Goal: Transaction & Acquisition: Purchase product/service

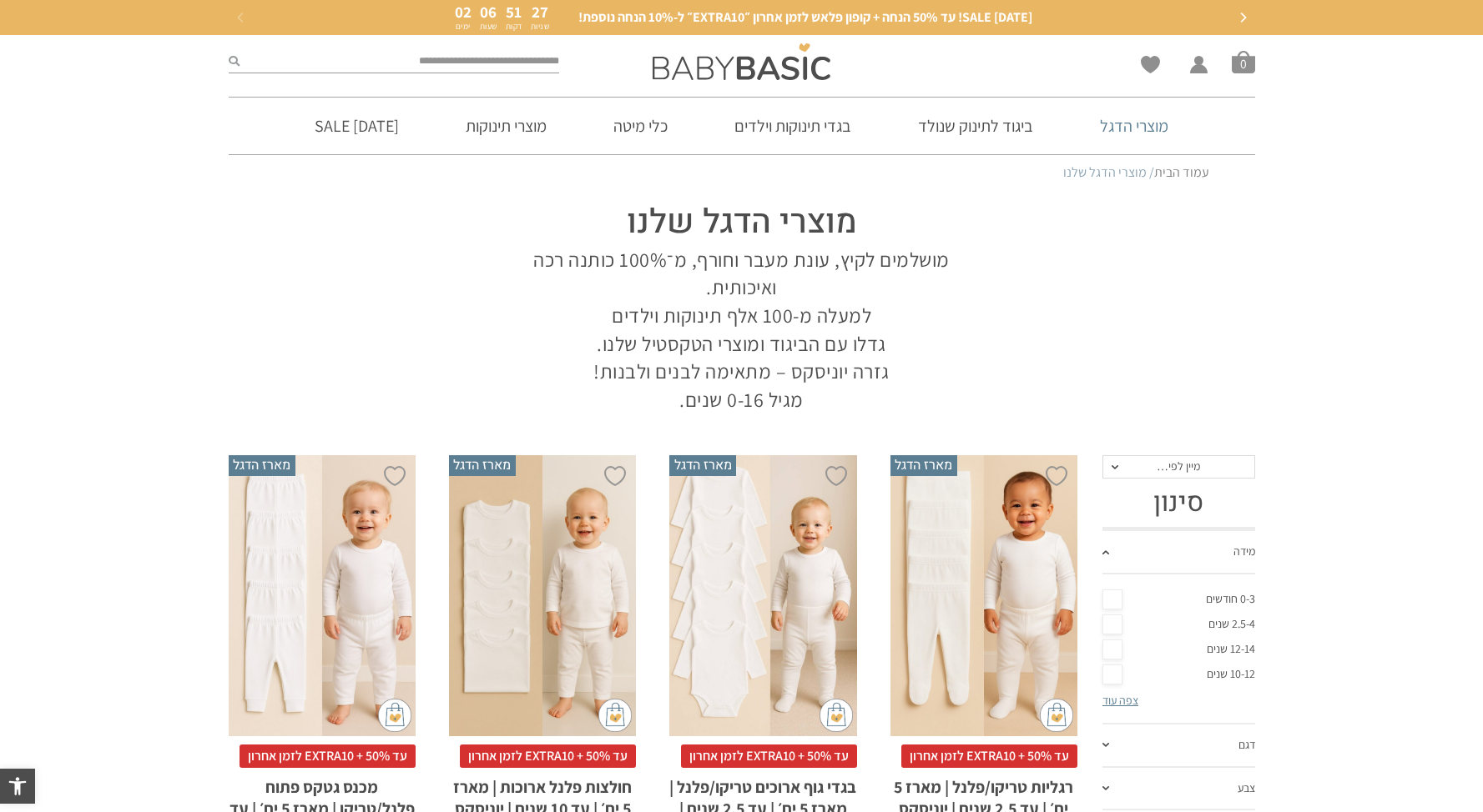
click at [1158, 132] on link "מוצרי הדגל" at bounding box center [1134, 126] width 118 height 56
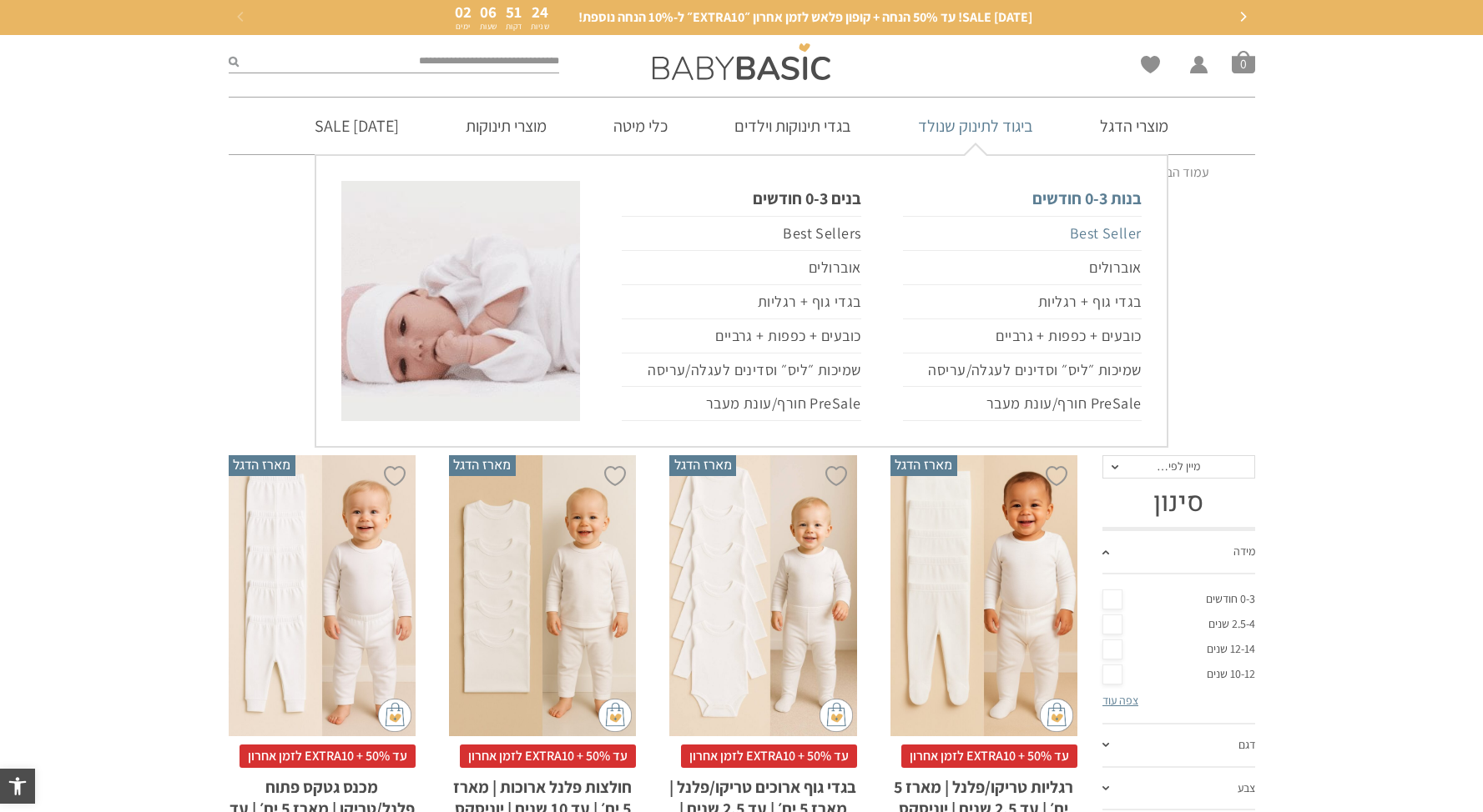
click at [1114, 238] on link "Best Seller" at bounding box center [1022, 233] width 239 height 35
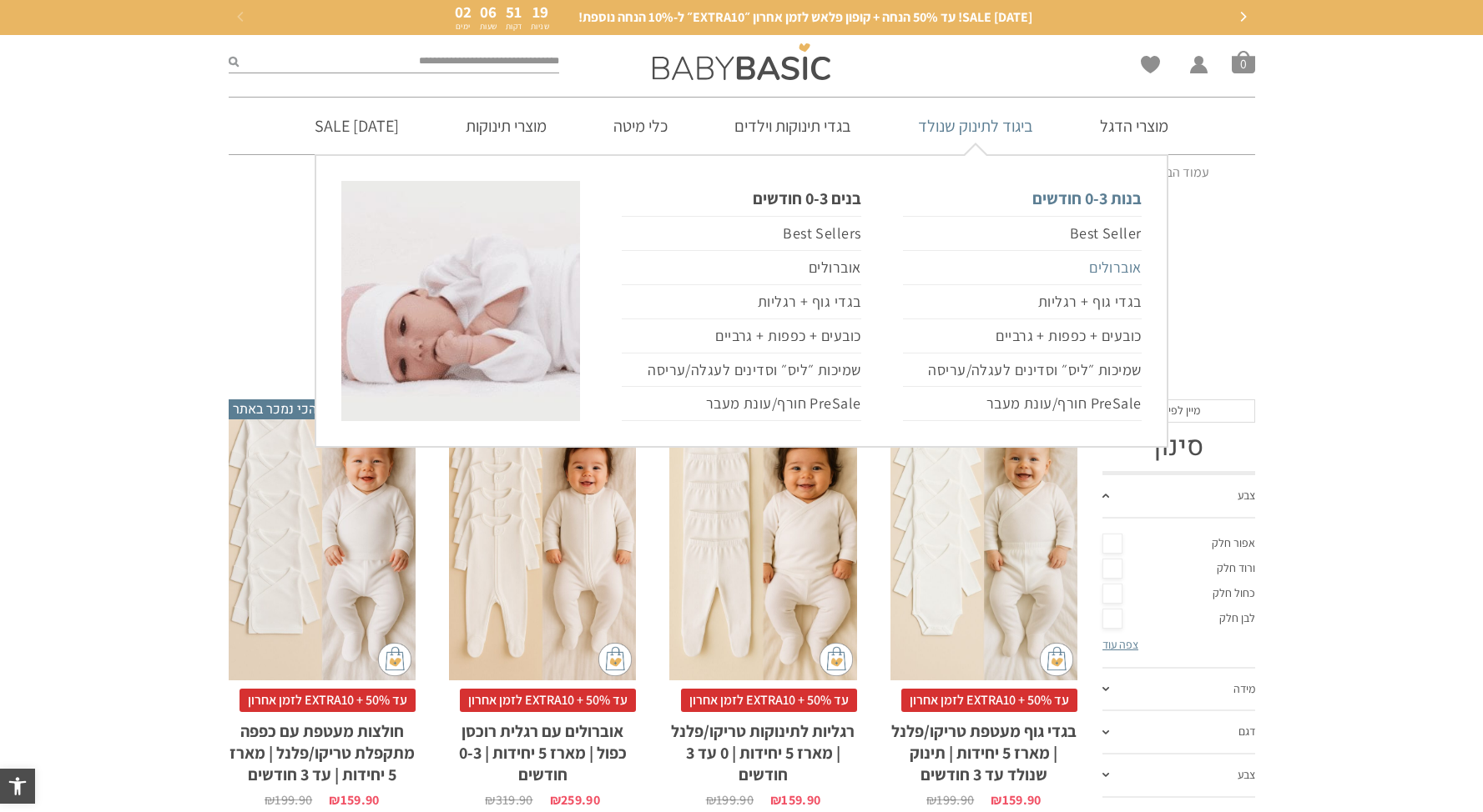
click at [1113, 266] on link "אוברולים" at bounding box center [1022, 268] width 239 height 34
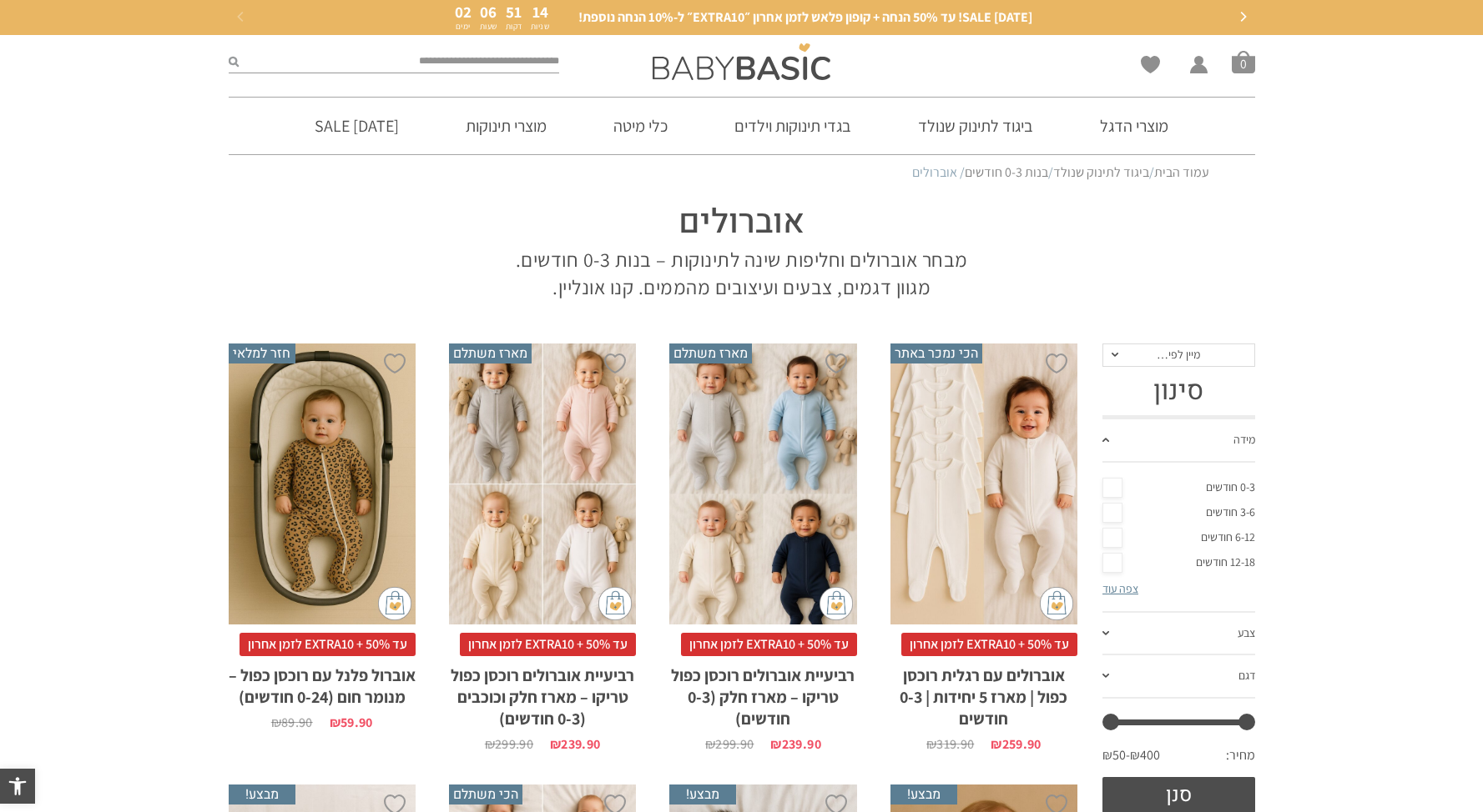
click at [790, 485] on div "x הוספה לסל" at bounding box center [763, 483] width 187 height 281
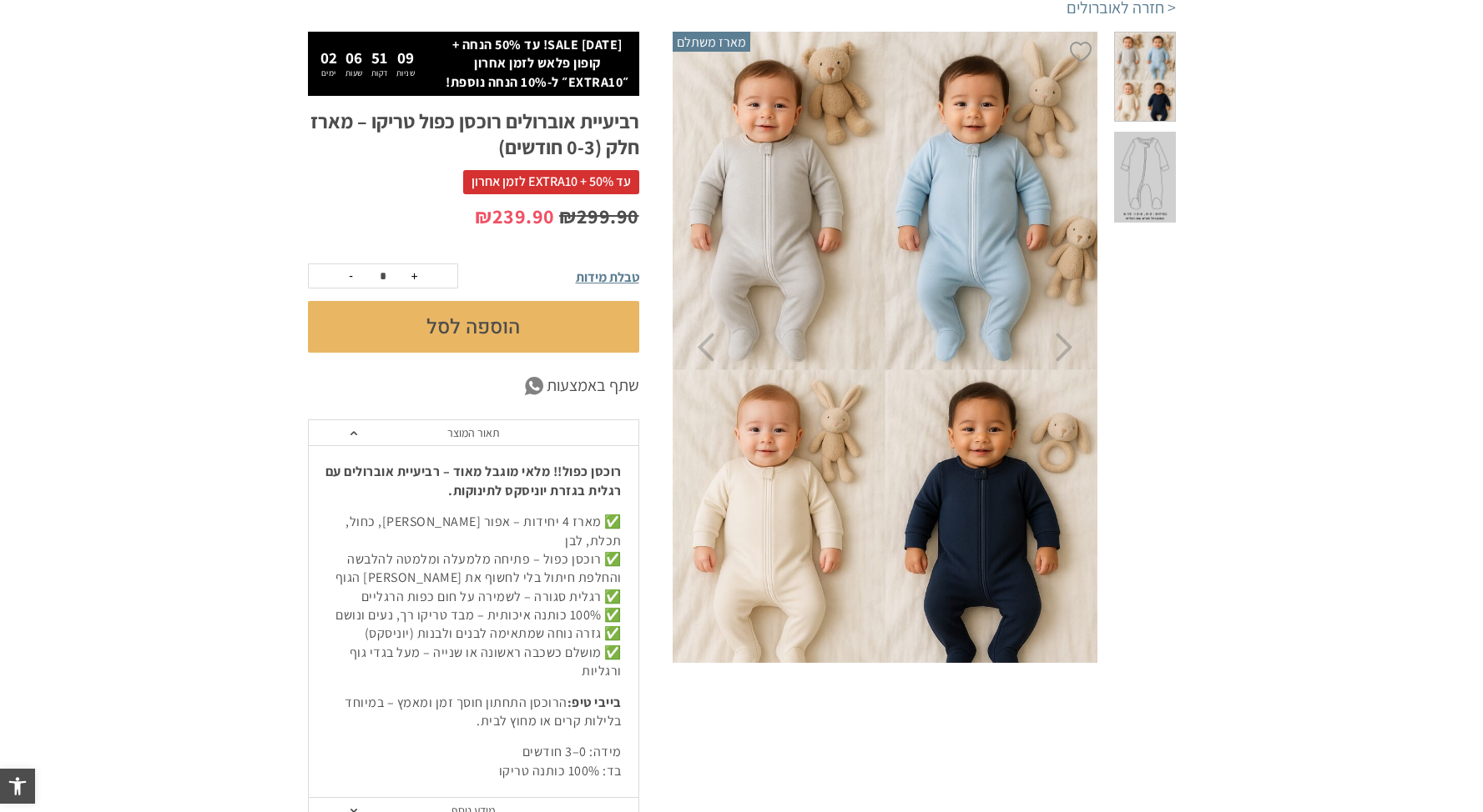
drag, startPoint x: 623, startPoint y: 470, endPoint x: 466, endPoint y: 709, distance: 286.0
click at [466, 709] on div "רוכסן כפול!! מלאי מוגבל מאוד – רביעיית אוברולים עם רגלית בגזרת יוניסקס לתינוקות…" at bounding box center [473, 621] width 330 height 353
copy div "רוכסן כפול!! מלאי מוגבל מאוד – רביעיית אוברולים עם רגלית בגזרת יוניסקס לתינוקות…"
